Goal: Transaction & Acquisition: Subscribe to service/newsletter

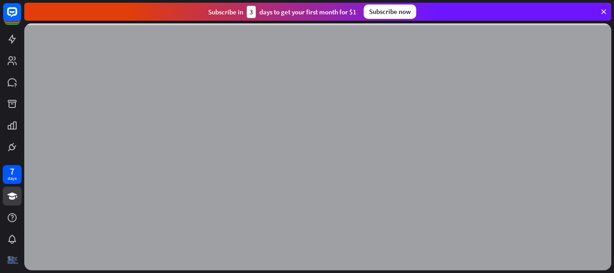
click at [602, 8] on icon at bounding box center [603, 12] width 8 height 8
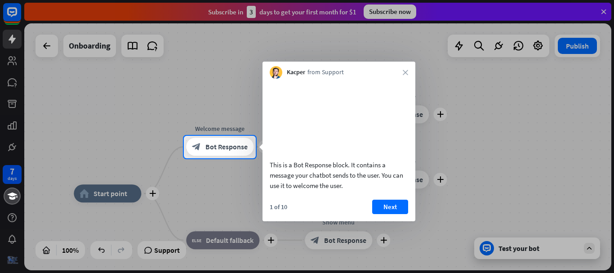
click at [407, 70] on icon "close" at bounding box center [404, 72] width 5 height 5
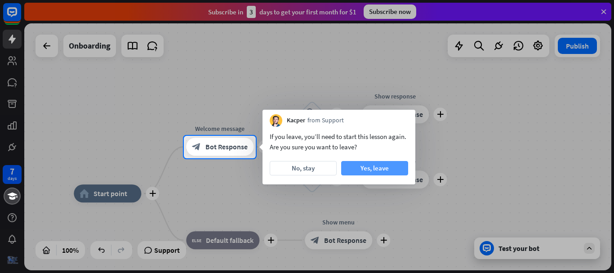
click at [363, 171] on button "Yes, leave" at bounding box center [374, 168] width 67 height 14
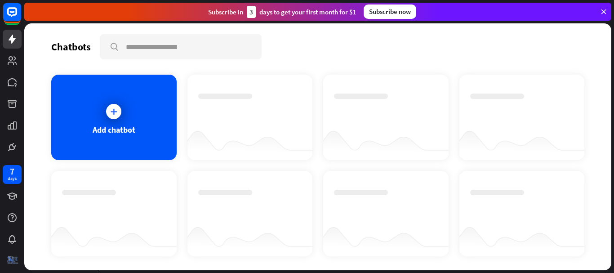
click at [602, 13] on icon at bounding box center [603, 12] width 8 height 8
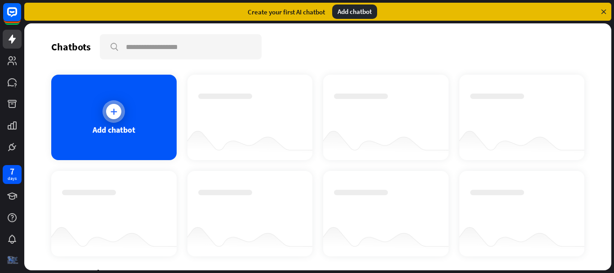
click at [87, 134] on div "Add chatbot" at bounding box center [113, 117] width 125 height 85
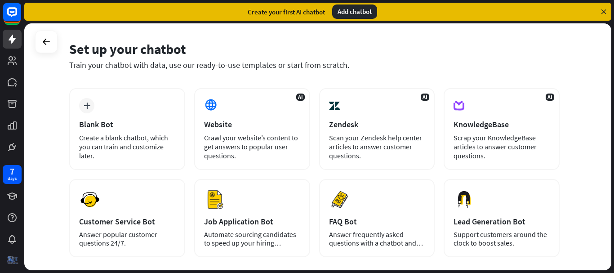
scroll to position [45, 0]
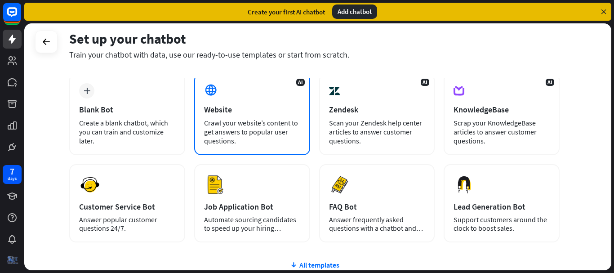
click at [245, 133] on div "Crawl your website’s content to get answers to popular user questions." at bounding box center [252, 131] width 96 height 27
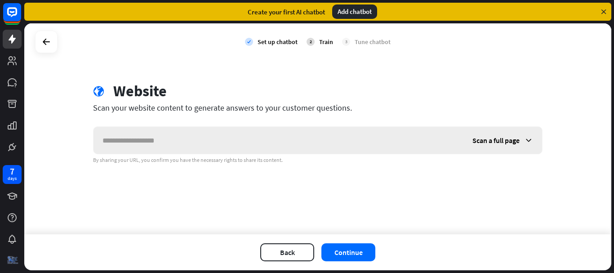
click at [245, 133] on input "text" at bounding box center [278, 140] width 370 height 27
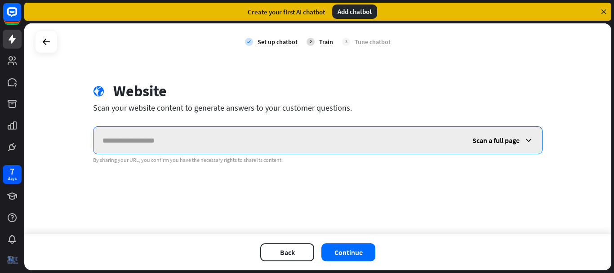
click at [224, 145] on input "text" at bounding box center [278, 140] width 370 height 27
paste input "******"
type input "******"
click at [208, 142] on input "text" at bounding box center [278, 140] width 370 height 27
paste input "**********"
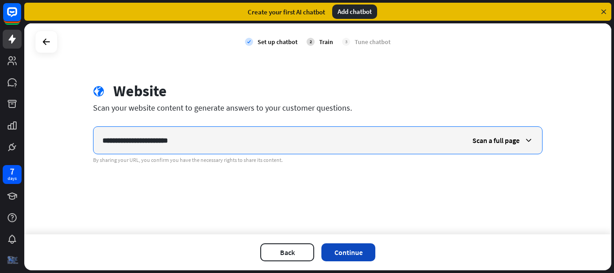
type input "**********"
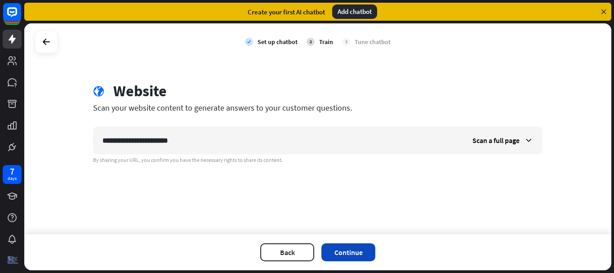
click at [343, 254] on button "Continue" at bounding box center [348, 252] width 54 height 18
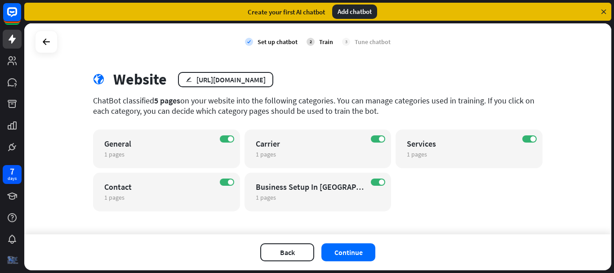
scroll to position [18, 0]
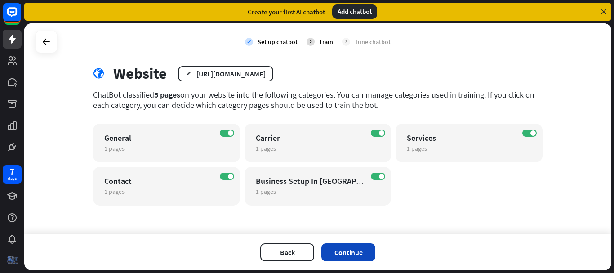
click at [363, 247] on button "Continue" at bounding box center [348, 252] width 54 height 18
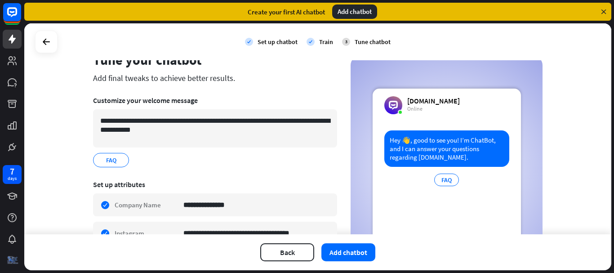
scroll to position [20, 0]
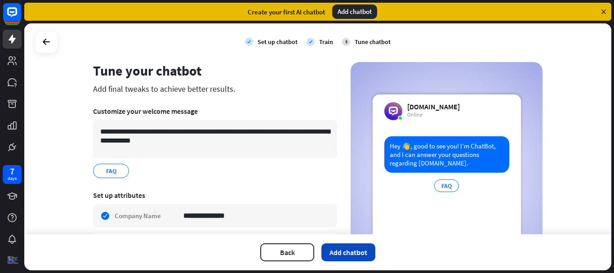
click at [335, 248] on button "Add chatbot" at bounding box center [348, 252] width 54 height 18
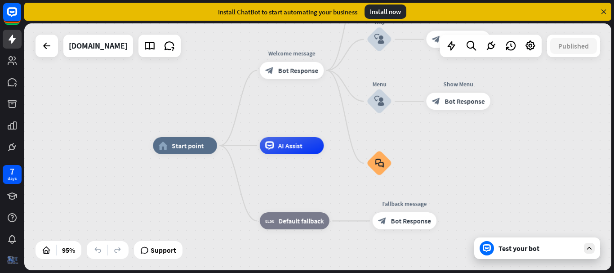
click at [385, 8] on div "Install now" at bounding box center [385, 11] width 42 height 14
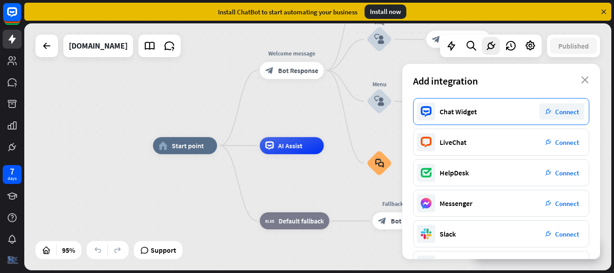
click at [568, 109] on span "Connect" at bounding box center [567, 111] width 24 height 9
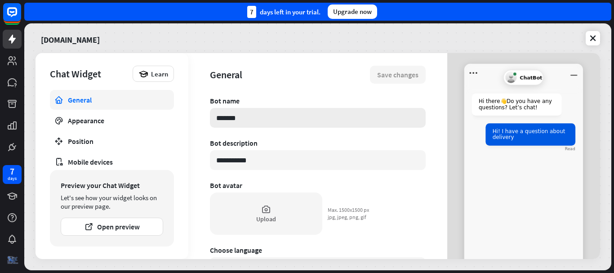
click at [271, 119] on input "*******" at bounding box center [318, 118] width 216 height 20
click at [112, 128] on link "Appearance" at bounding box center [112, 120] width 124 height 20
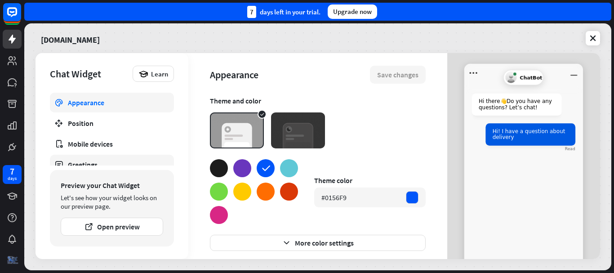
scroll to position [45, 0]
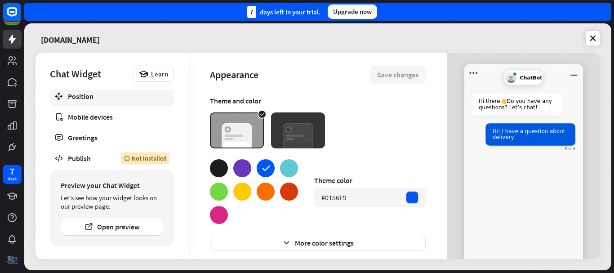
click at [125, 98] on div "Position" at bounding box center [112, 96] width 88 height 9
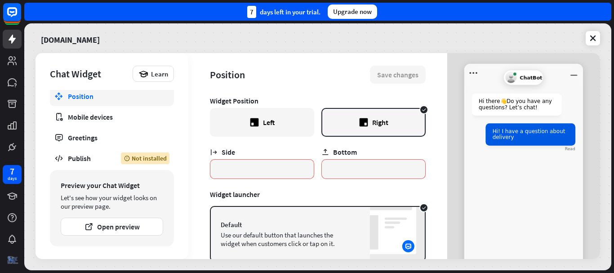
click at [263, 123] on div "Left" at bounding box center [269, 122] width 12 height 9
type textarea "*"
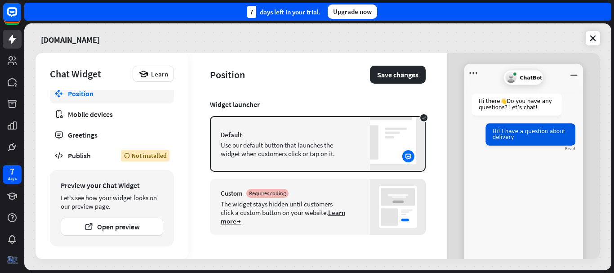
scroll to position [91, 0]
click at [92, 117] on div "Mobile devices" at bounding box center [112, 114] width 88 height 9
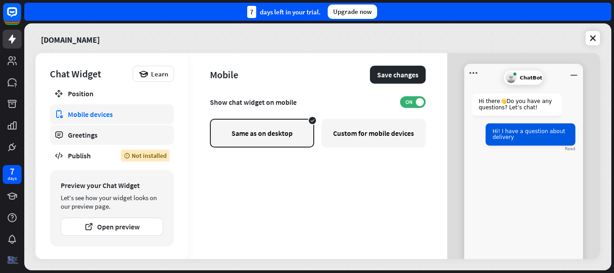
click at [127, 141] on link "Greetings" at bounding box center [112, 135] width 124 height 20
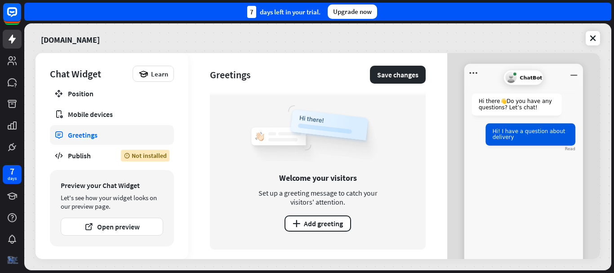
scroll to position [18, 0]
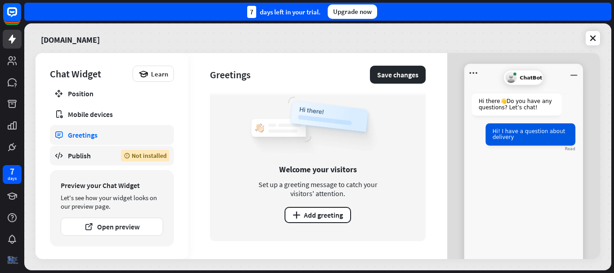
click at [96, 159] on div "Publish" at bounding box center [88, 155] width 40 height 9
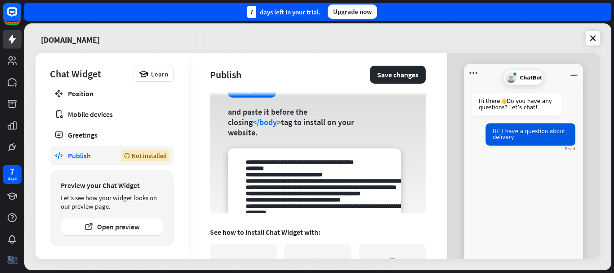
scroll to position [90, 0]
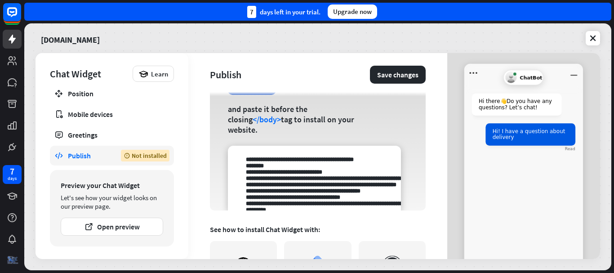
click at [262, 95] on button "Copy code" at bounding box center [252, 86] width 48 height 17
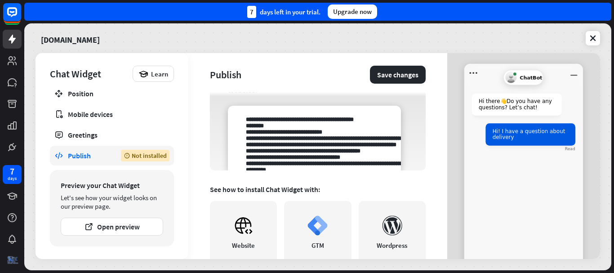
scroll to position [113, 0]
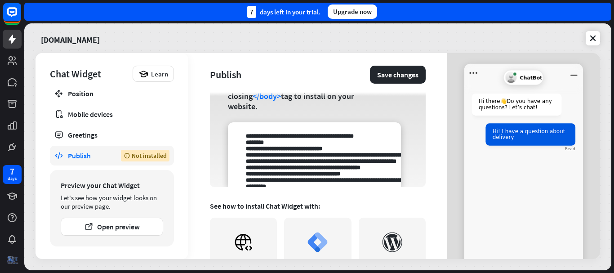
click at [359, 13] on div "Upgrade now" at bounding box center [351, 11] width 49 height 14
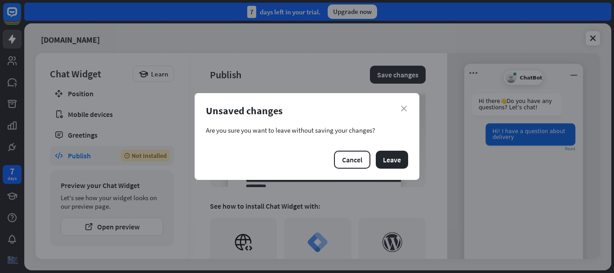
click at [403, 104] on div "Unsaved changes" at bounding box center [307, 110] width 202 height 13
click at [405, 109] on icon "close" at bounding box center [404, 109] width 6 height 6
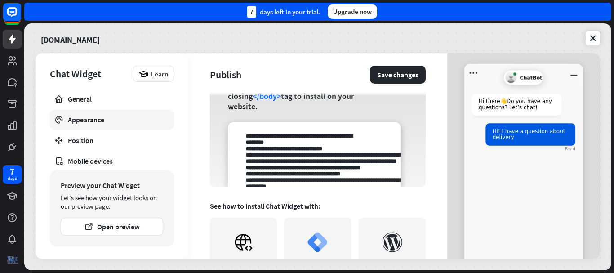
scroll to position [0, 0]
click at [392, 77] on button "Save changes" at bounding box center [398, 75] width 56 height 18
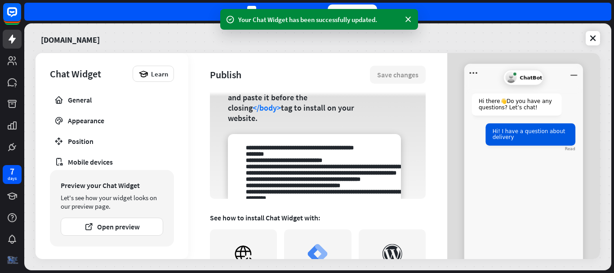
scroll to position [68, 0]
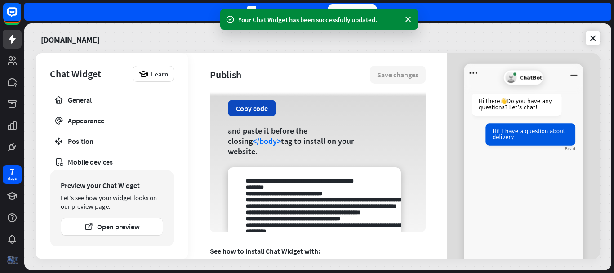
click at [252, 104] on button "Copy code" at bounding box center [252, 108] width 48 height 17
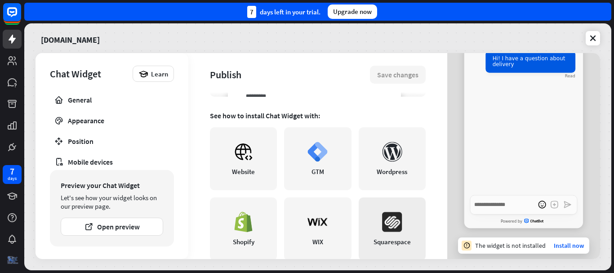
scroll to position [203, 0]
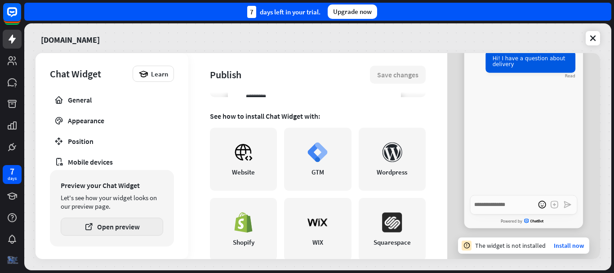
click at [138, 218] on button "Open preview" at bounding box center [112, 226] width 102 height 18
click at [359, 13] on div "Upgrade now" at bounding box center [351, 11] width 49 height 14
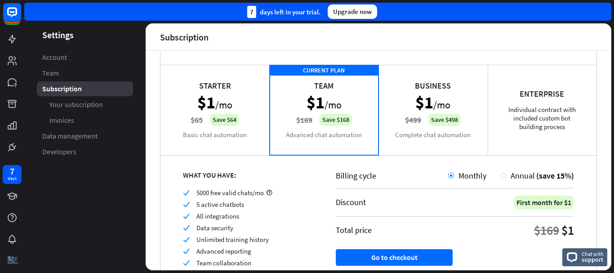
scroll to position [90, 0]
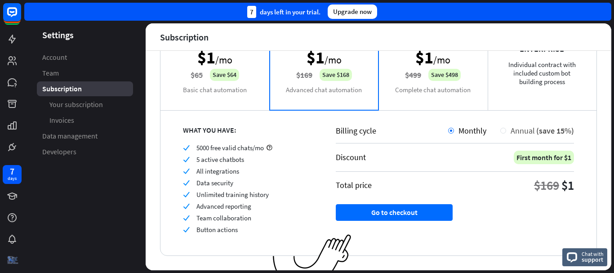
click at [510, 132] on span "Annual" at bounding box center [522, 130] width 24 height 10
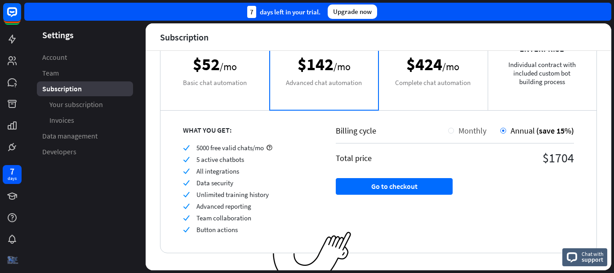
click at [454, 132] on div "Monthly" at bounding box center [470, 130] width 32 height 10
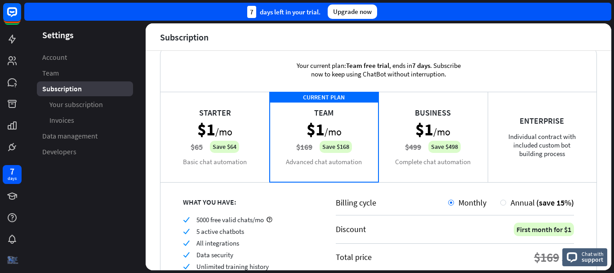
scroll to position [18, 0]
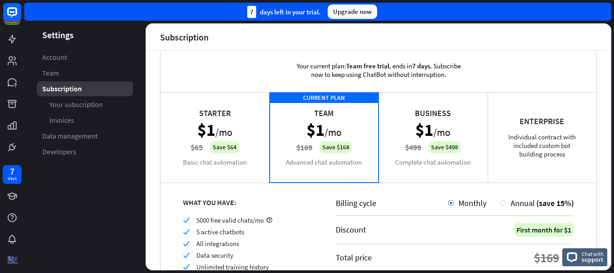
click at [416, 147] on div "Business $1 /mo $499 Save $498 Complete chat automation" at bounding box center [432, 137] width 109 height 90
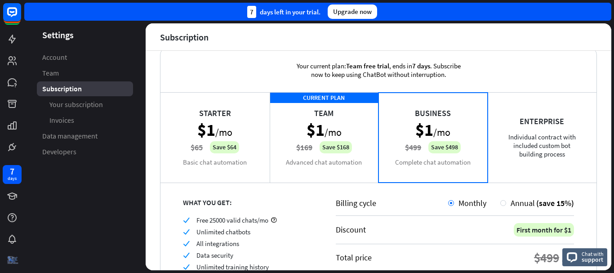
click at [244, 137] on div "Starter $1 /mo $65 Save $64 Basic chat automation" at bounding box center [214, 137] width 109 height 90
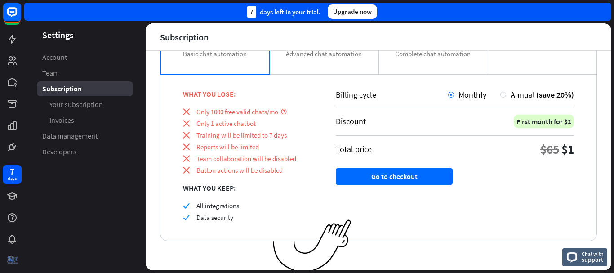
scroll to position [128, 0]
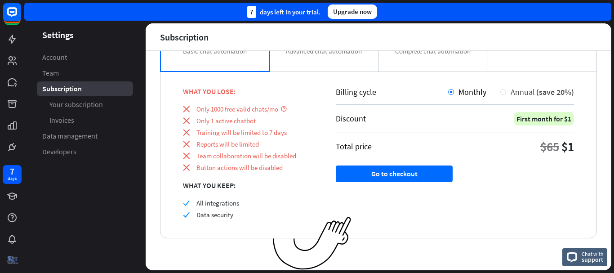
click at [506, 91] on div "Annual (save 20%)" at bounding box center [540, 92] width 68 height 10
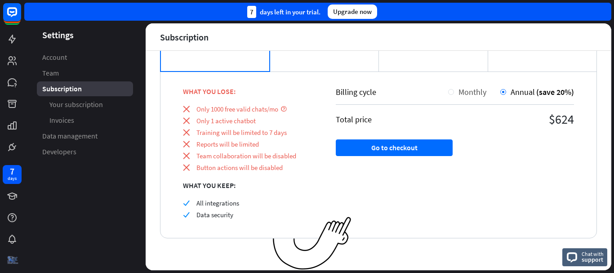
click at [448, 93] on div at bounding box center [451, 92] width 6 height 6
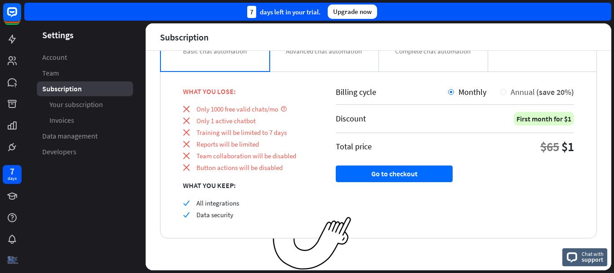
click at [500, 92] on div at bounding box center [503, 92] width 6 height 6
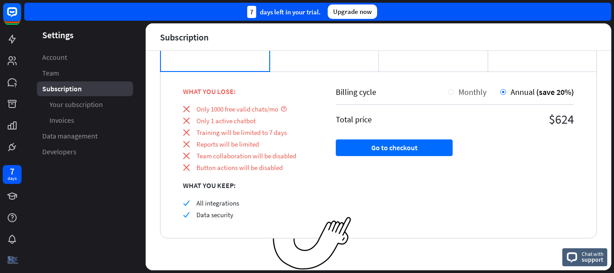
click at [454, 92] on div "Monthly" at bounding box center [470, 92] width 32 height 10
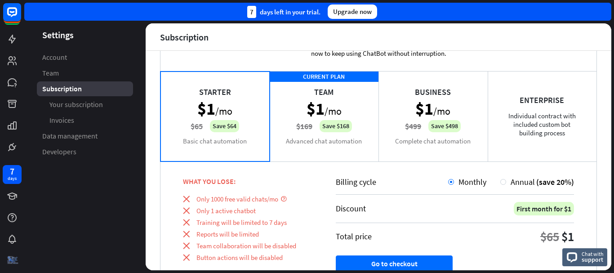
scroll to position [0, 0]
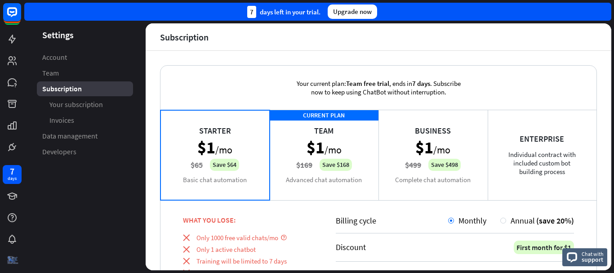
click at [561, 163] on div "Enterprise Individual contract with included custom bot building process" at bounding box center [541, 155] width 109 height 90
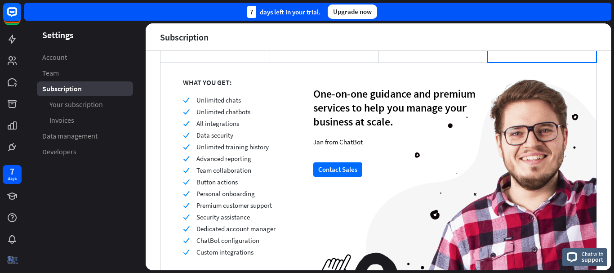
scroll to position [175, 0]
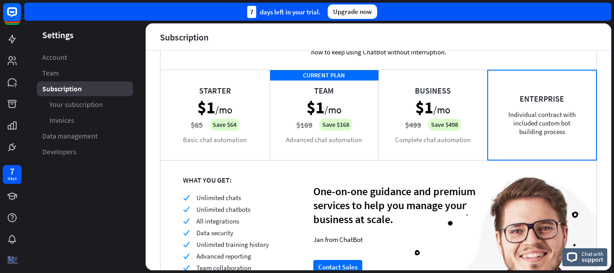
click at [463, 102] on div "Business $1 /mo $499 Save $498 Complete chat automation" at bounding box center [432, 115] width 109 height 90
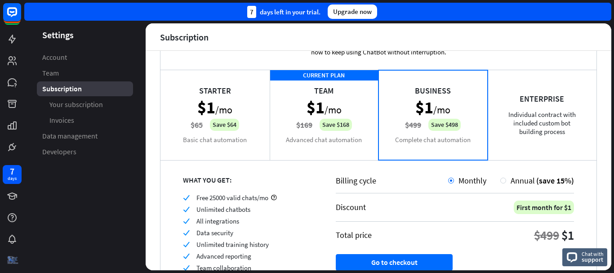
scroll to position [85, 0]
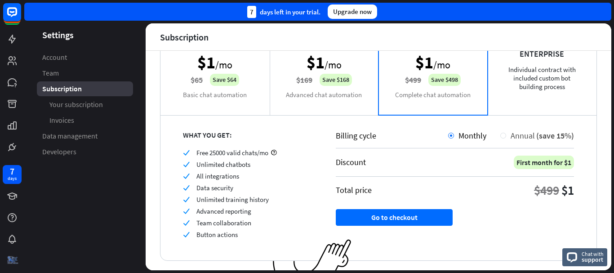
click at [500, 133] on div at bounding box center [503, 135] width 6 height 6
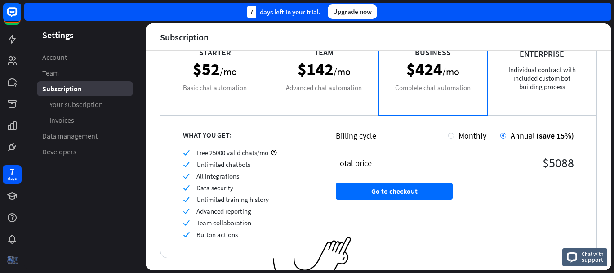
click at [363, 79] on div "Team $142 /mo Advanced chat automation" at bounding box center [323, 70] width 109 height 90
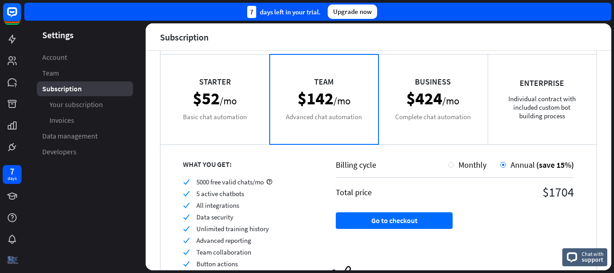
scroll to position [40, 0]
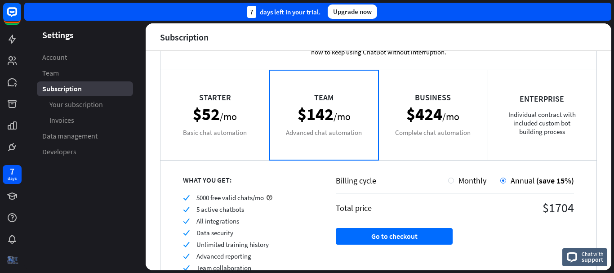
click at [252, 131] on div "Starter $52 /mo Basic chat automation" at bounding box center [214, 115] width 109 height 90
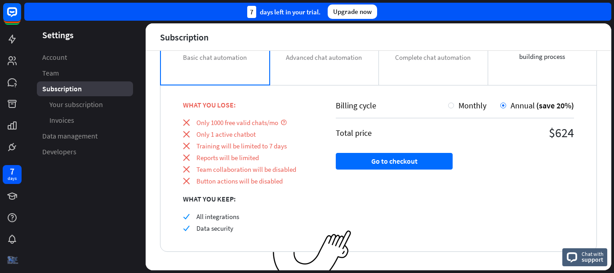
scroll to position [128, 0]
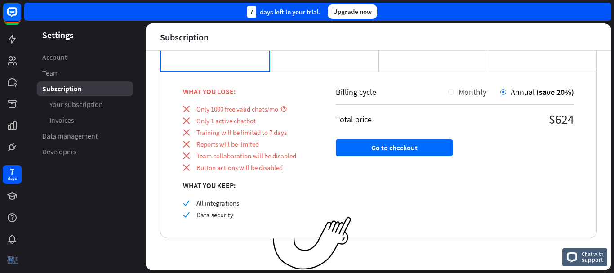
click at [448, 91] on div at bounding box center [451, 92] width 6 height 6
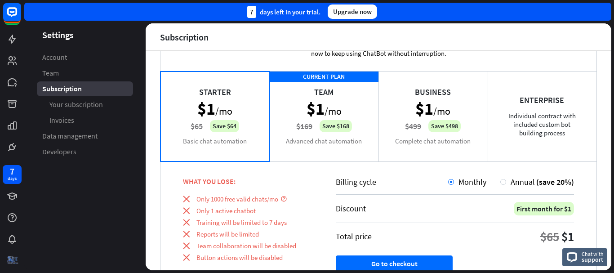
scroll to position [84, 0]
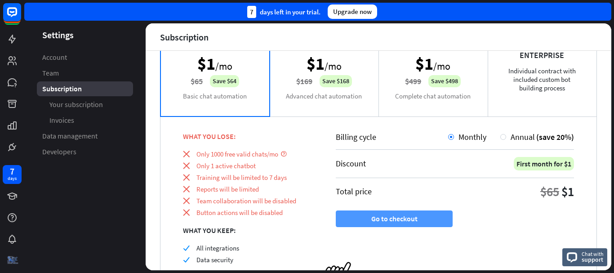
click at [423, 223] on button "Go to checkout" at bounding box center [394, 218] width 117 height 17
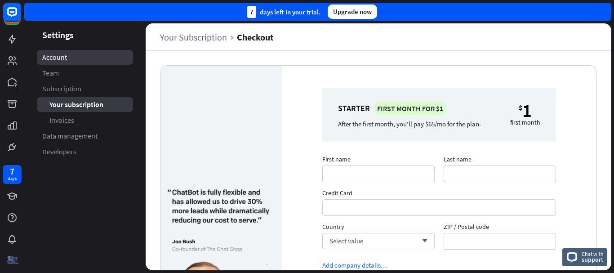
click at [79, 63] on link "Account" at bounding box center [85, 57] width 96 height 15
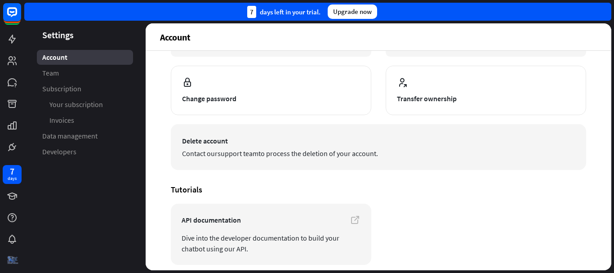
scroll to position [126, 0]
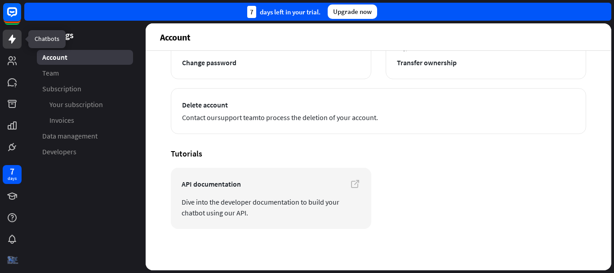
click at [9, 40] on icon at bounding box center [12, 39] width 7 height 9
